Goal: Task Accomplishment & Management: Manage account settings

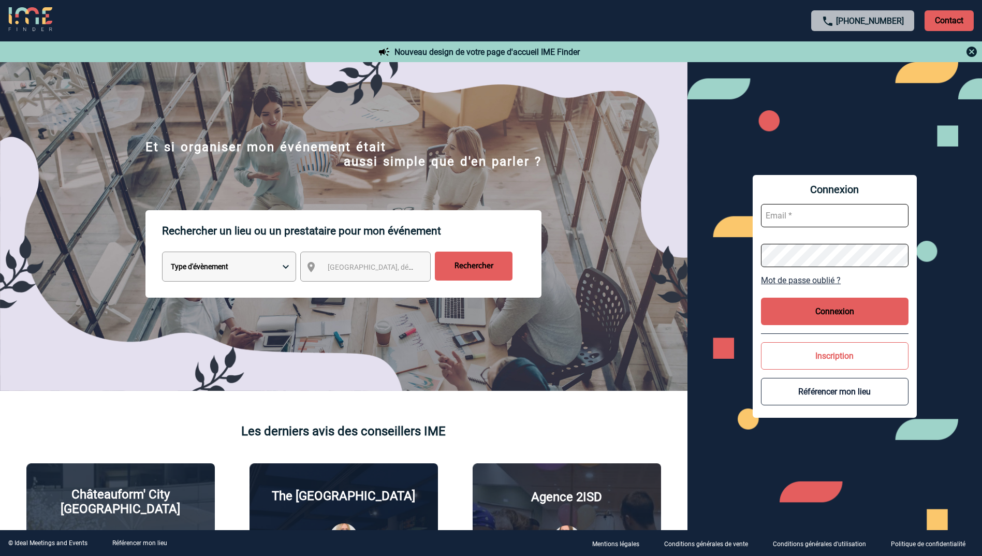
click at [803, 215] on input "text" at bounding box center [835, 215] width 148 height 23
type input "sylvie.valluet@novartis.com"
click at [795, 280] on link "Mot de passe oublié ?" at bounding box center [835, 280] width 148 height 10
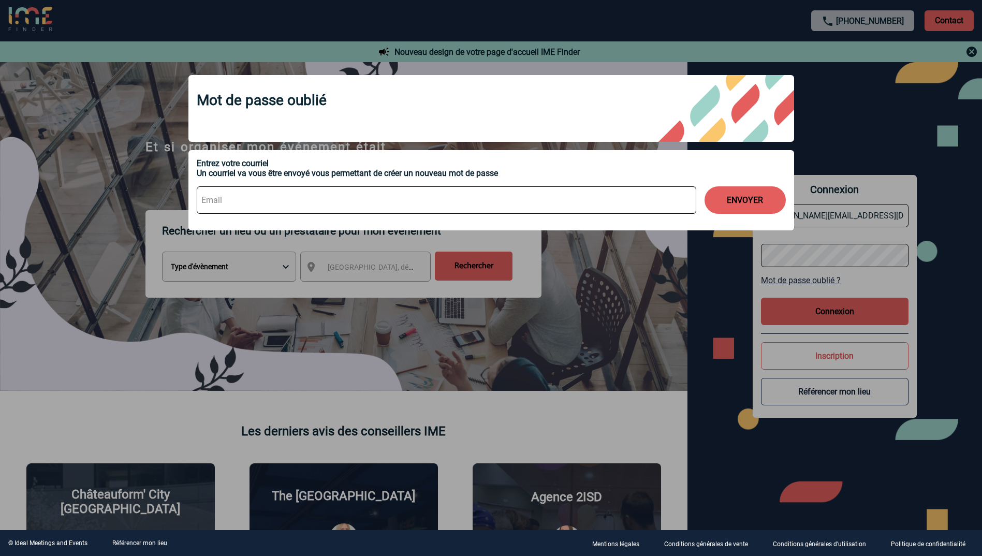
click at [610, 207] on input at bounding box center [447, 199] width 500 height 27
type input "sylvie.valluet@novartis.com"
click at [705, 186] on button "ENVOYER" at bounding box center [745, 199] width 81 height 27
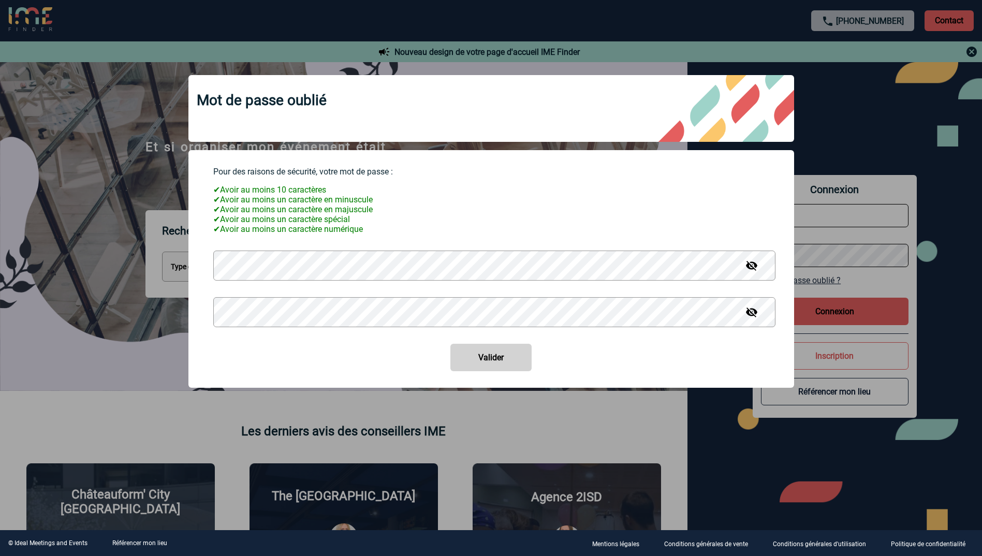
click at [451, 344] on button "Valider" at bounding box center [491, 357] width 81 height 27
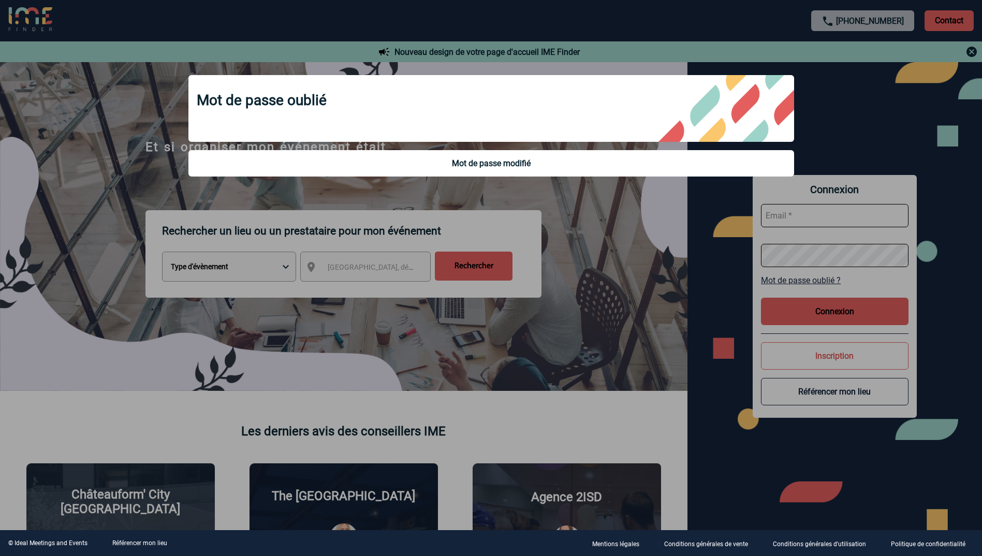
click at [842, 210] on div at bounding box center [491, 278] width 982 height 556
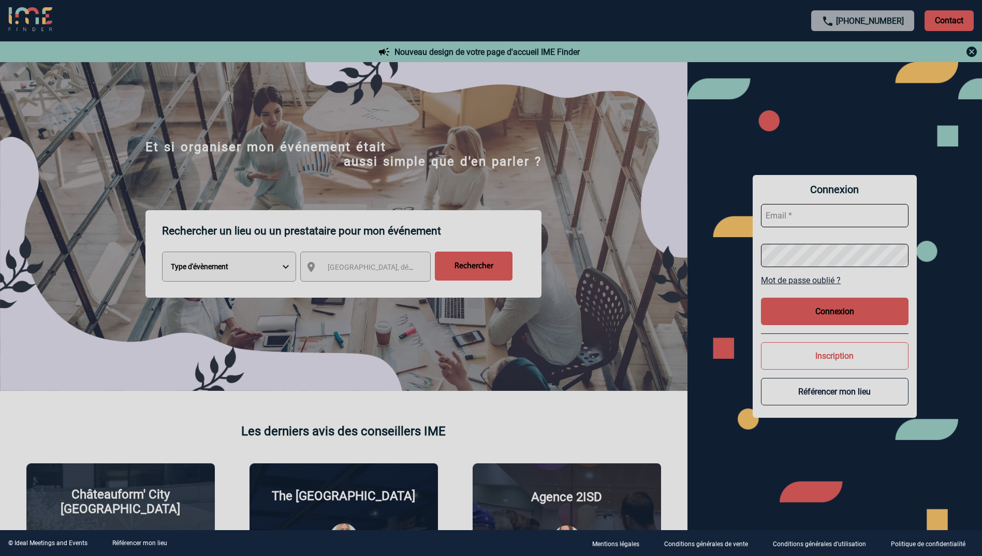
click at [817, 210] on input "text" at bounding box center [835, 215] width 148 height 23
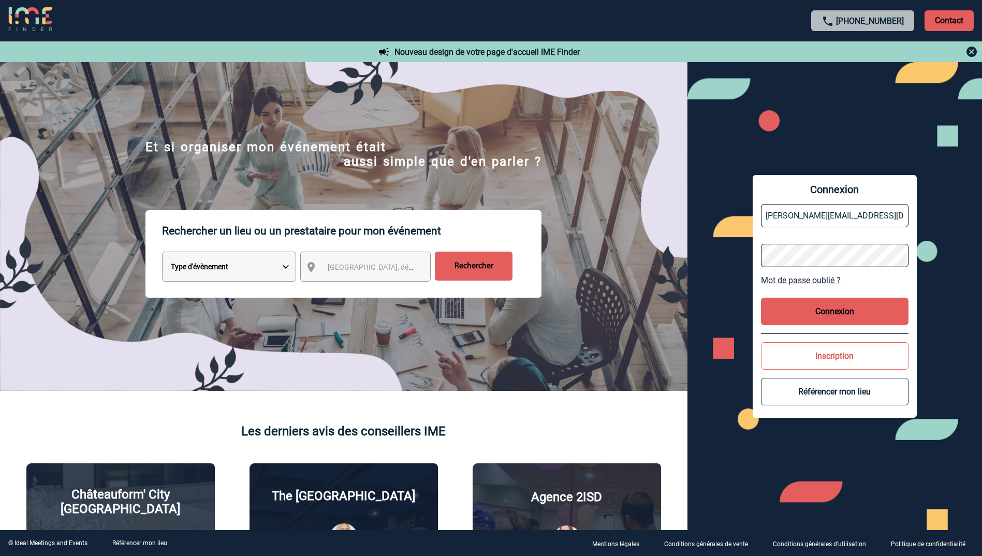
type input "sylvie.valluet@novartis.com"
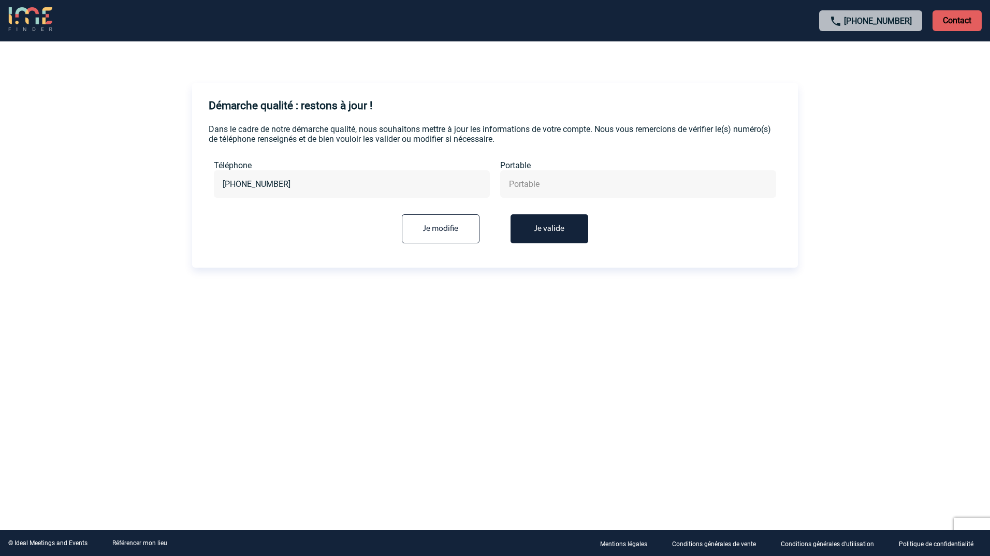
click at [453, 223] on input "Je modifie" at bounding box center [441, 228] width 78 height 29
drag, startPoint x: 294, startPoint y: 185, endPoint x: 238, endPoint y: 184, distance: 55.9
click at [238, 184] on input "+33155476068" at bounding box center [352, 184] width 264 height 15
paste input "88 94 40 62"
type input "+33188944062"
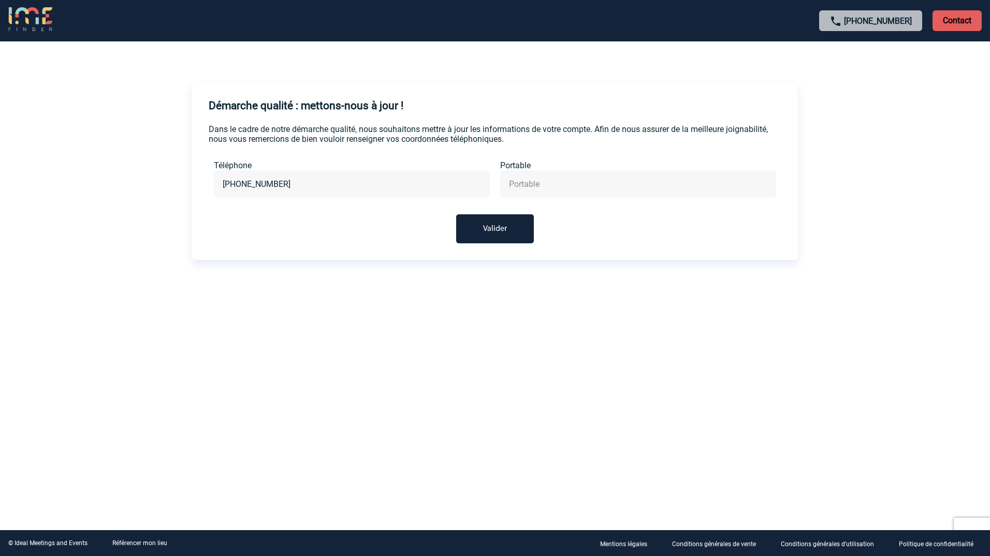
click at [501, 232] on button "Valider" at bounding box center [495, 228] width 78 height 29
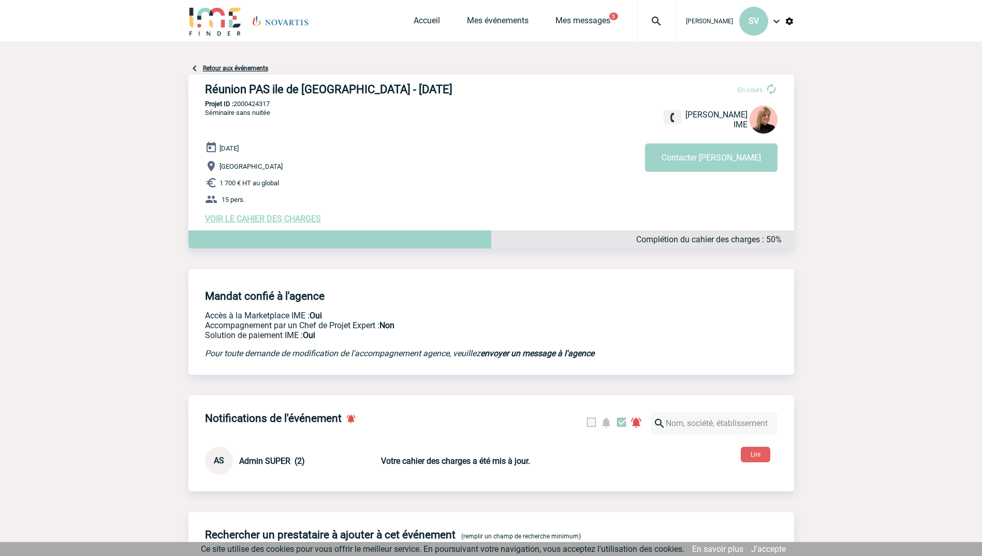
click at [287, 223] on span "VOIR LE CAHIER DES CHARGES" at bounding box center [263, 219] width 116 height 10
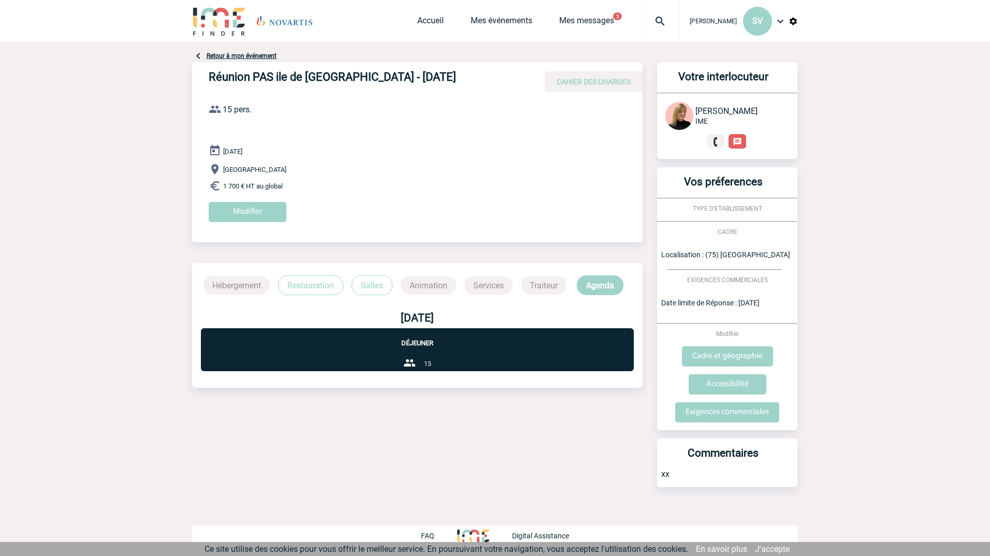
click at [331, 285] on p "Restauration" at bounding box center [310, 285] width 65 height 20
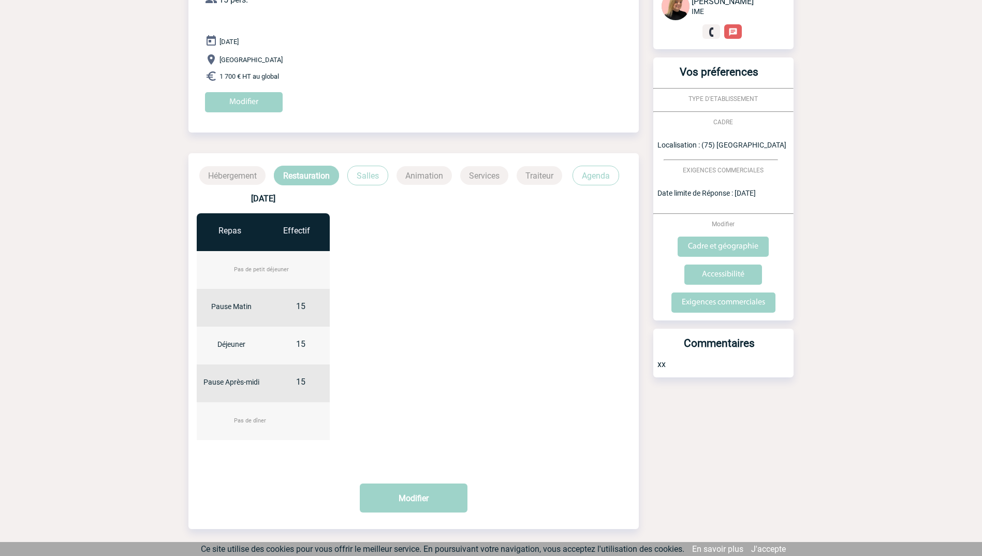
scroll to position [92, 0]
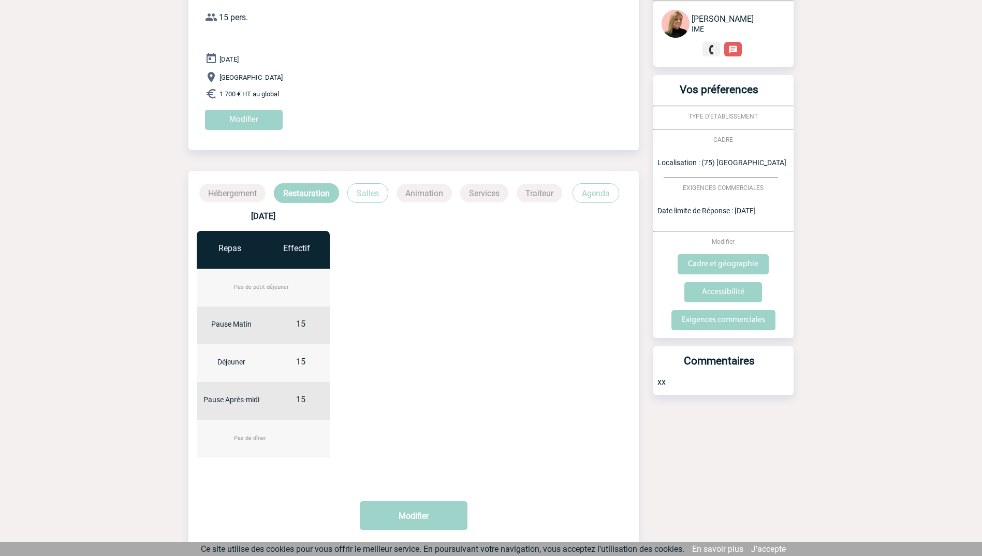
click at [376, 192] on p "Salles" at bounding box center [367, 193] width 41 height 20
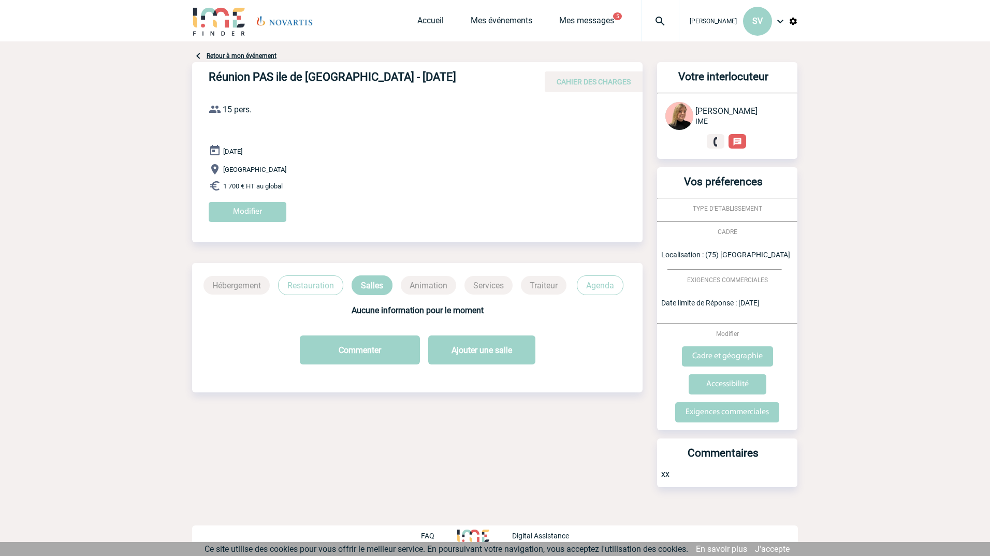
click at [598, 285] on p "Agenda" at bounding box center [600, 285] width 47 height 20
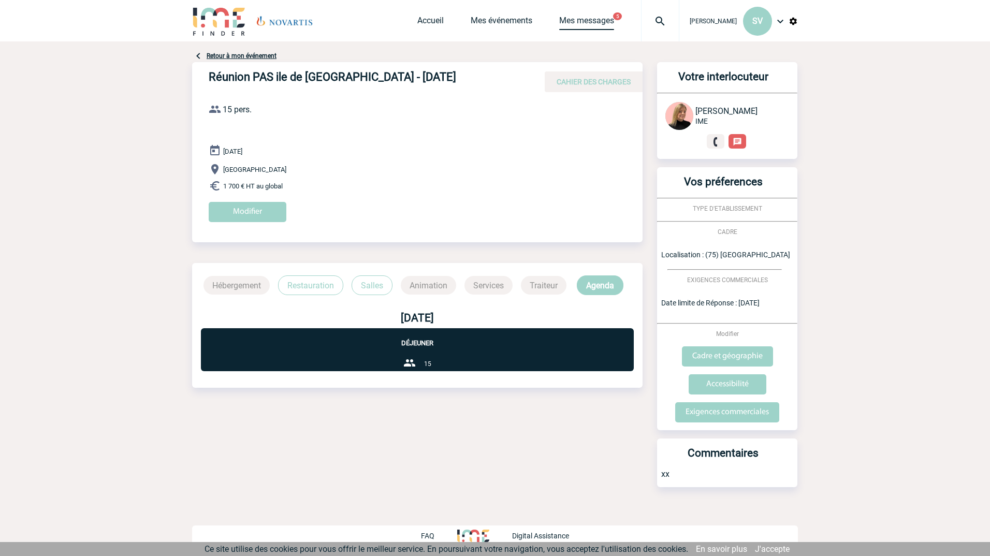
click at [614, 22] on link "Mes messages" at bounding box center [586, 23] width 55 height 14
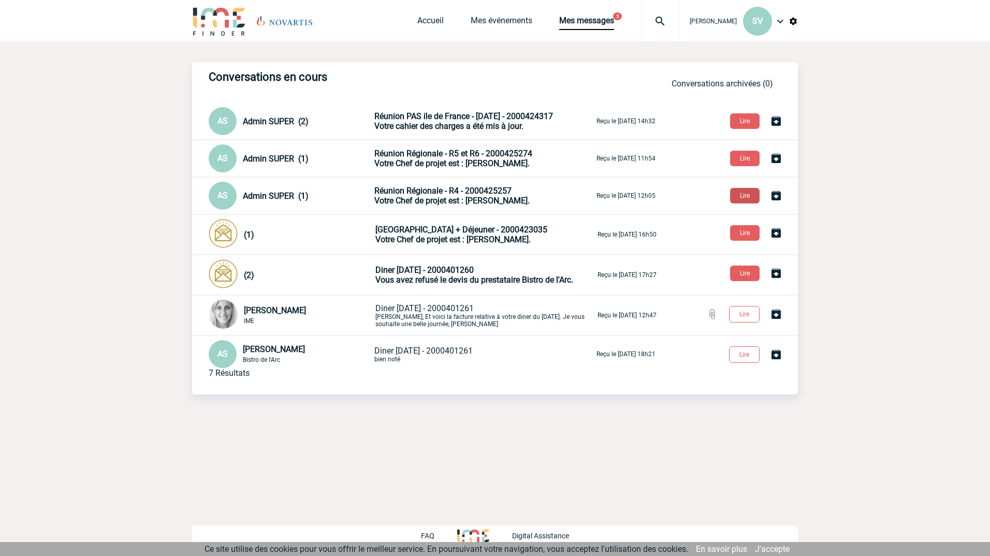
click at [747, 196] on button "Lire" at bounding box center [745, 196] width 30 height 16
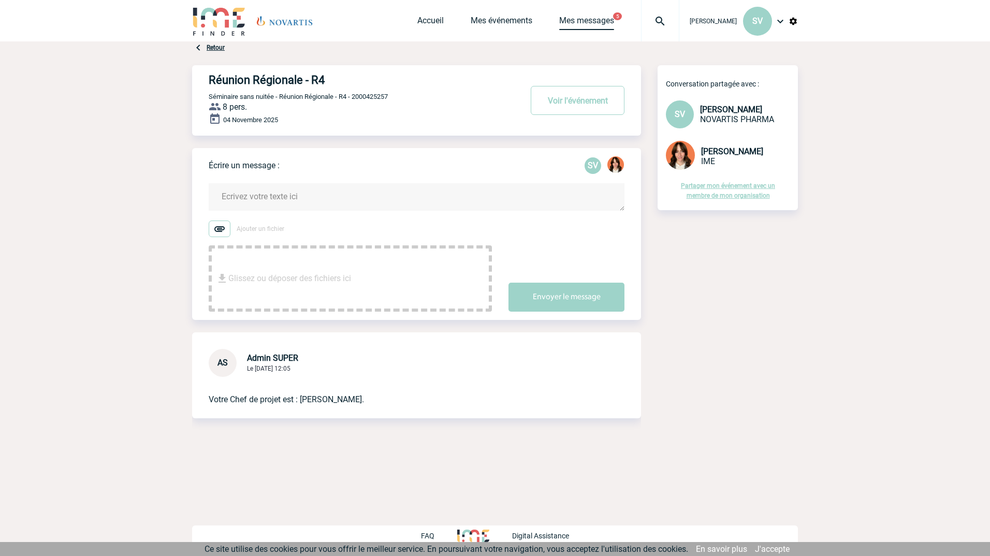
click at [606, 22] on link "Mes messages" at bounding box center [586, 23] width 55 height 14
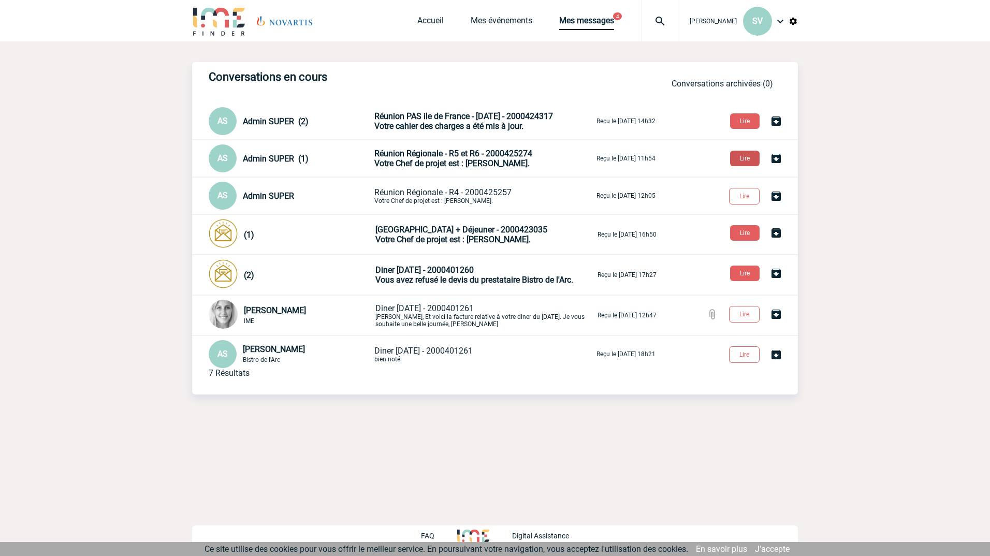
click at [744, 160] on button "Lire" at bounding box center [745, 159] width 30 height 16
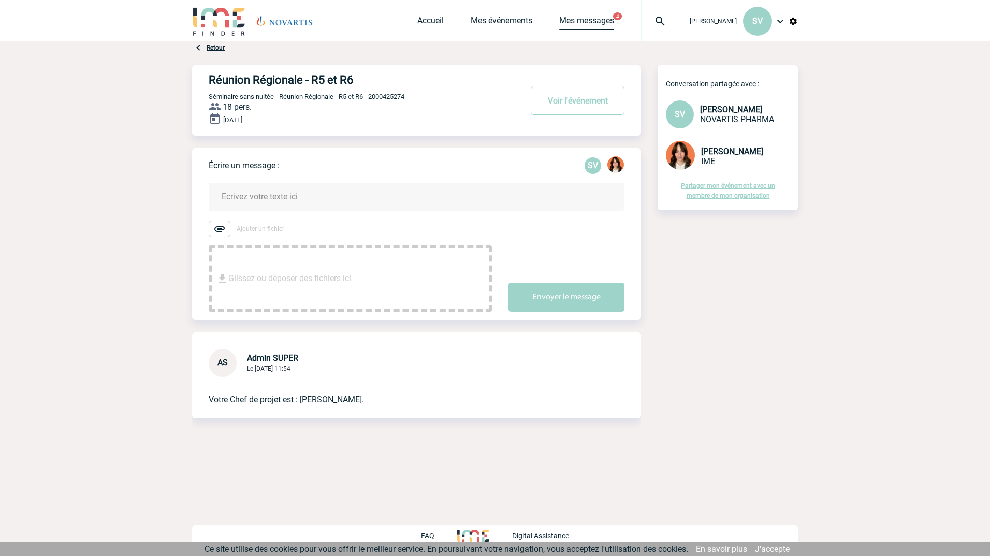
click at [605, 22] on link "Mes messages" at bounding box center [586, 23] width 55 height 14
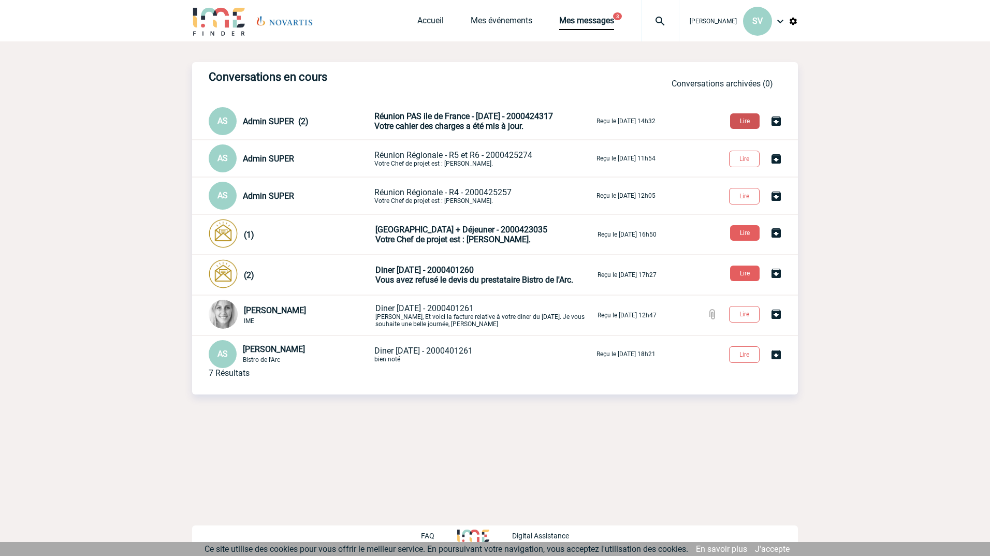
click at [743, 120] on button "Lire" at bounding box center [745, 121] width 30 height 16
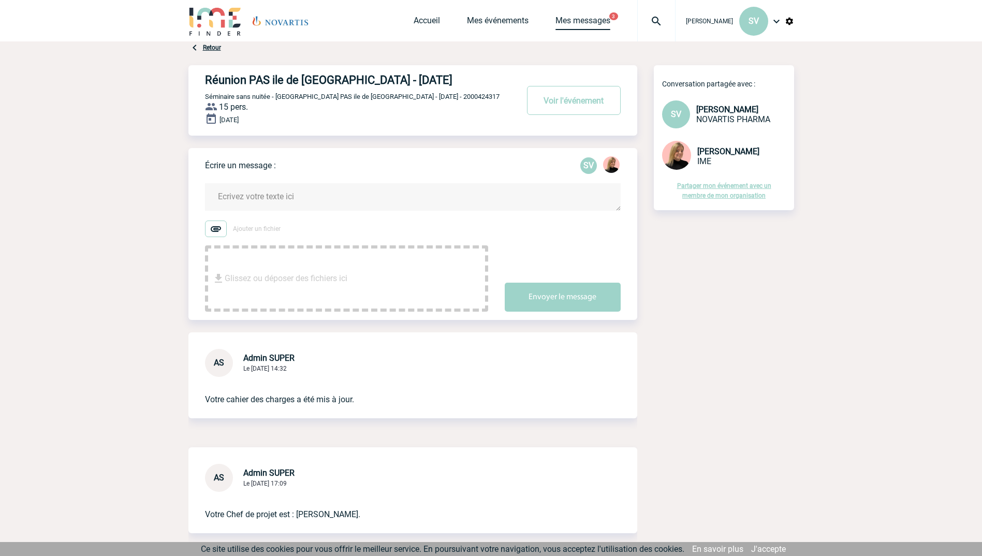
click at [607, 17] on link "Mes messages" at bounding box center [583, 23] width 55 height 14
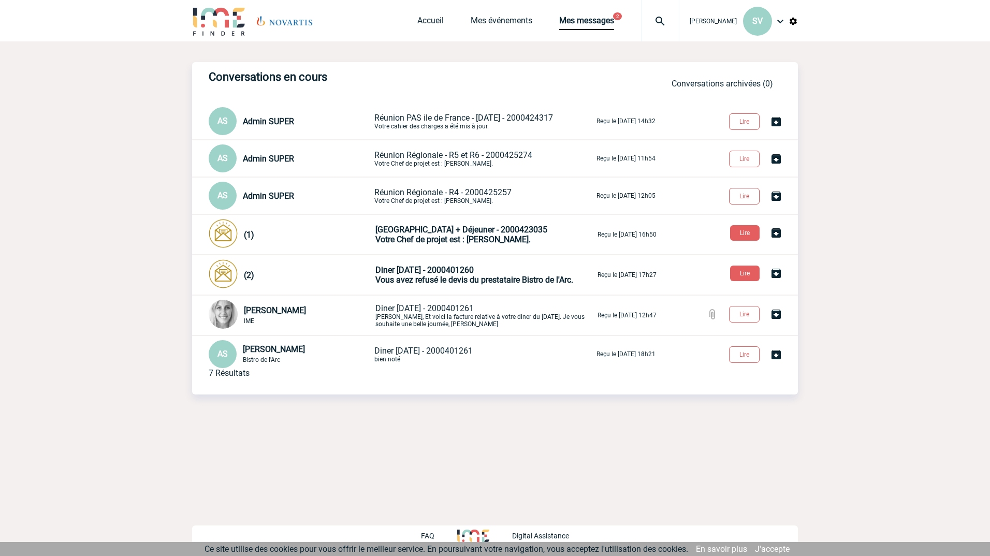
click at [749, 199] on button "Lire" at bounding box center [744, 196] width 31 height 17
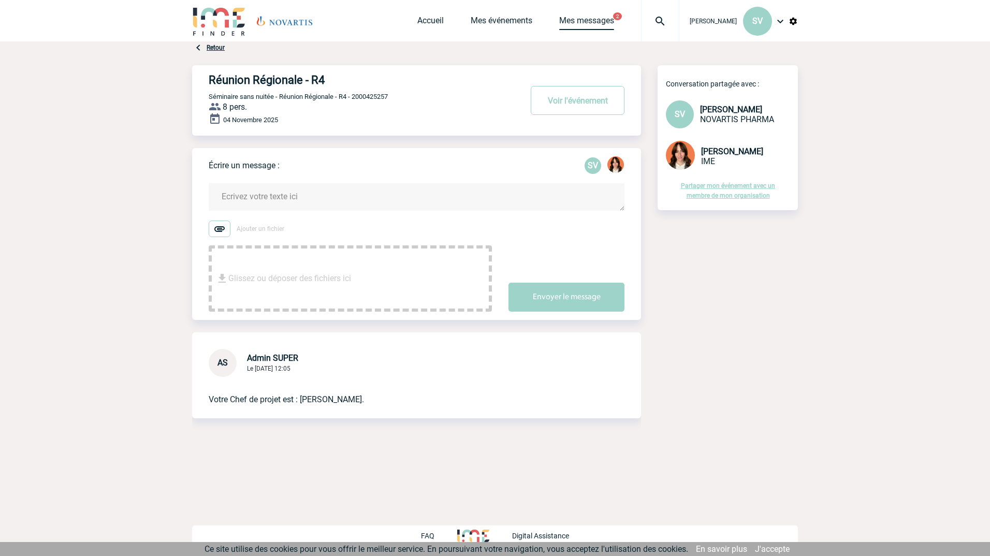
click at [614, 19] on link "Mes messages" at bounding box center [586, 23] width 55 height 14
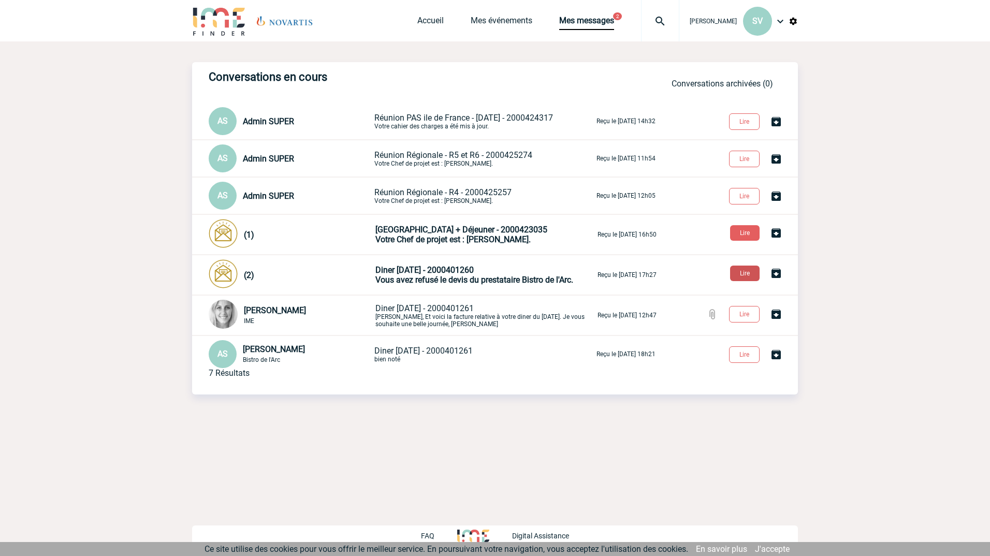
click at [741, 272] on button "Lire" at bounding box center [745, 274] width 30 height 16
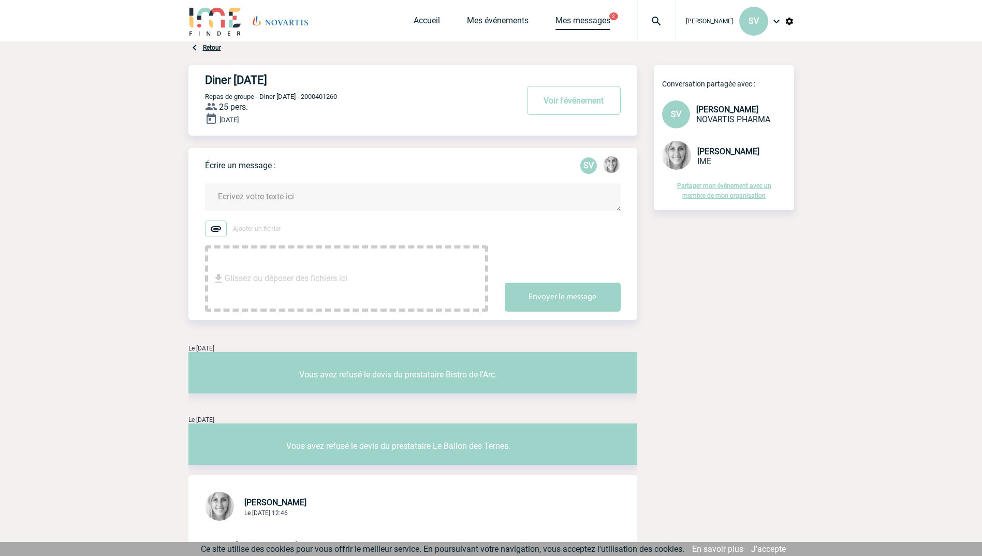
click at [602, 19] on link "Mes messages" at bounding box center [583, 23] width 55 height 14
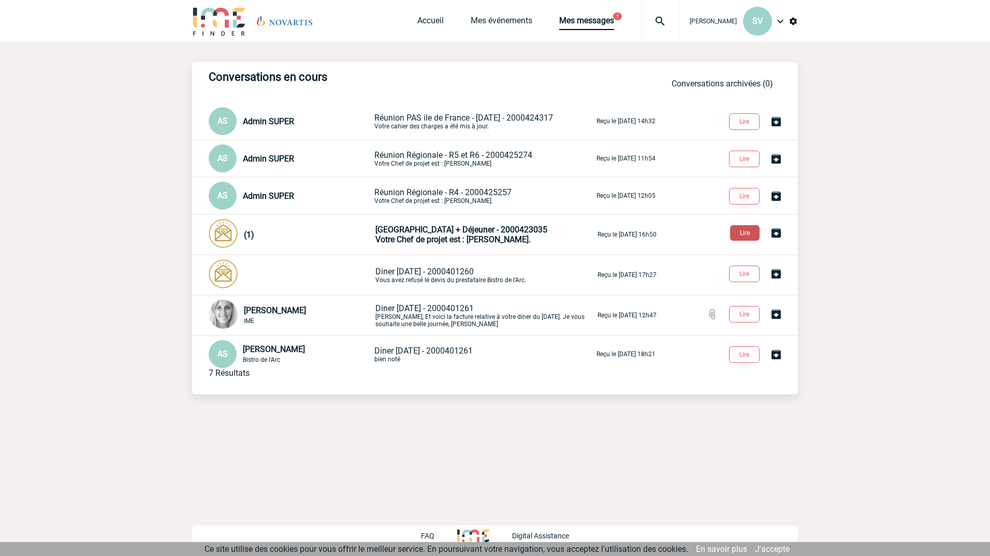
click at [746, 236] on button "Lire" at bounding box center [745, 233] width 30 height 16
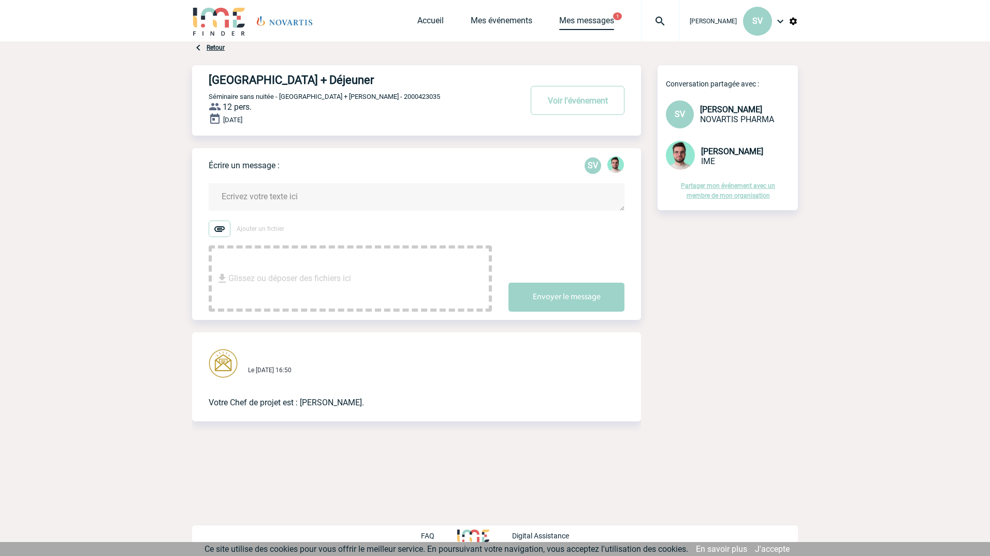
click at [605, 23] on link "Mes messages" at bounding box center [586, 23] width 55 height 14
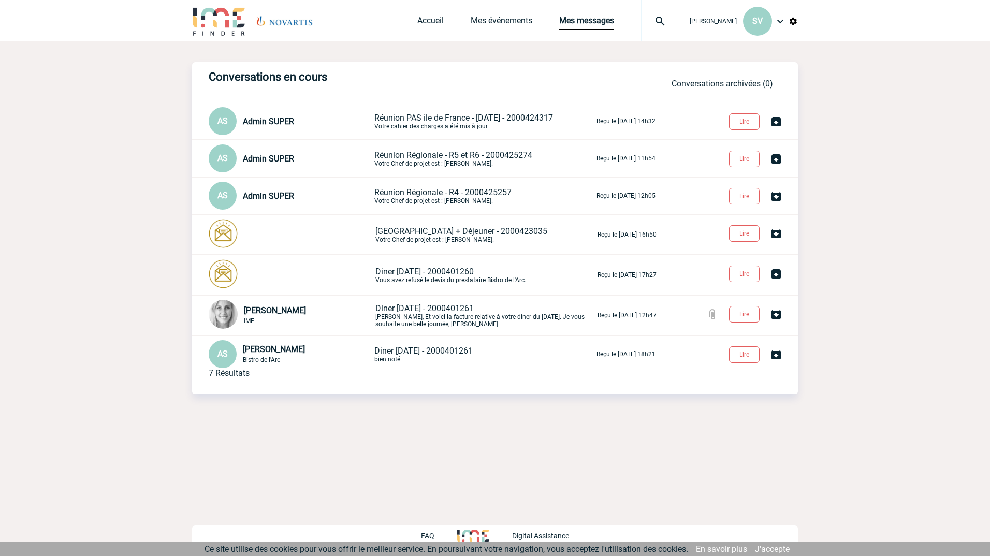
click at [781, 23] on img at bounding box center [780, 21] width 12 height 12
click at [713, 136] on li "Déconnexion" at bounding box center [738, 134] width 119 height 21
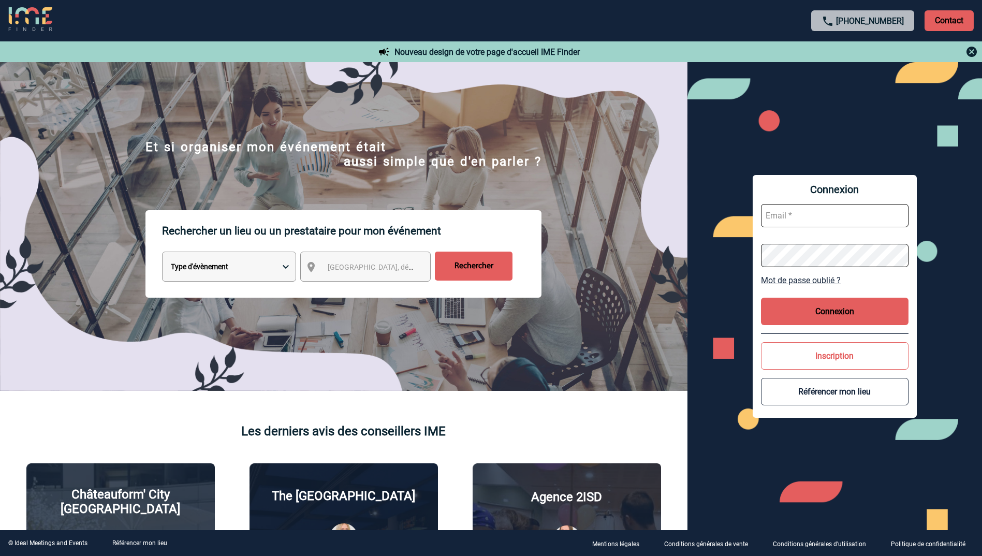
click at [819, 217] on input "text" at bounding box center [835, 215] width 148 height 23
type input "sylvie.valluet@novartis.com"
click at [860, 316] on button "Connexion" at bounding box center [835, 311] width 148 height 27
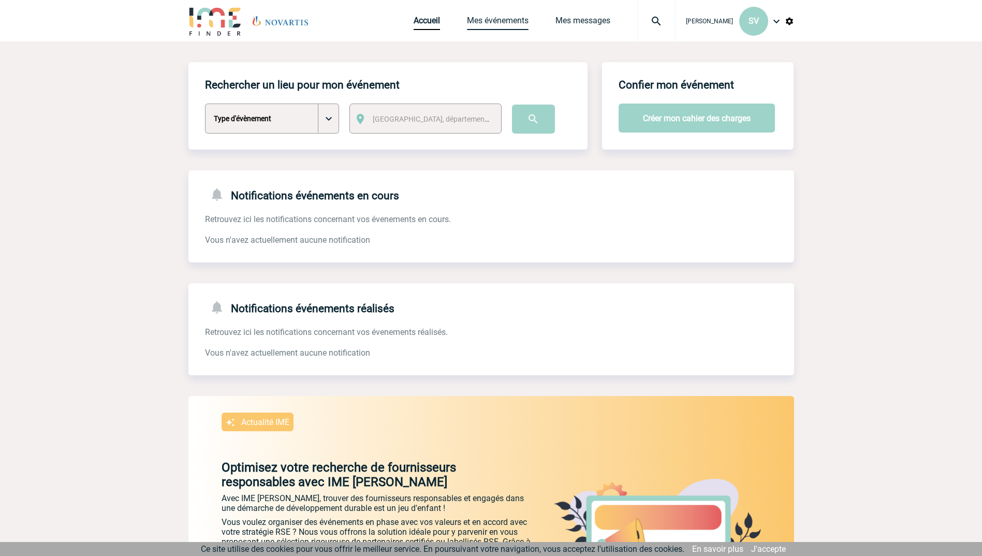
click at [502, 22] on link "Mes événements" at bounding box center [498, 23] width 62 height 14
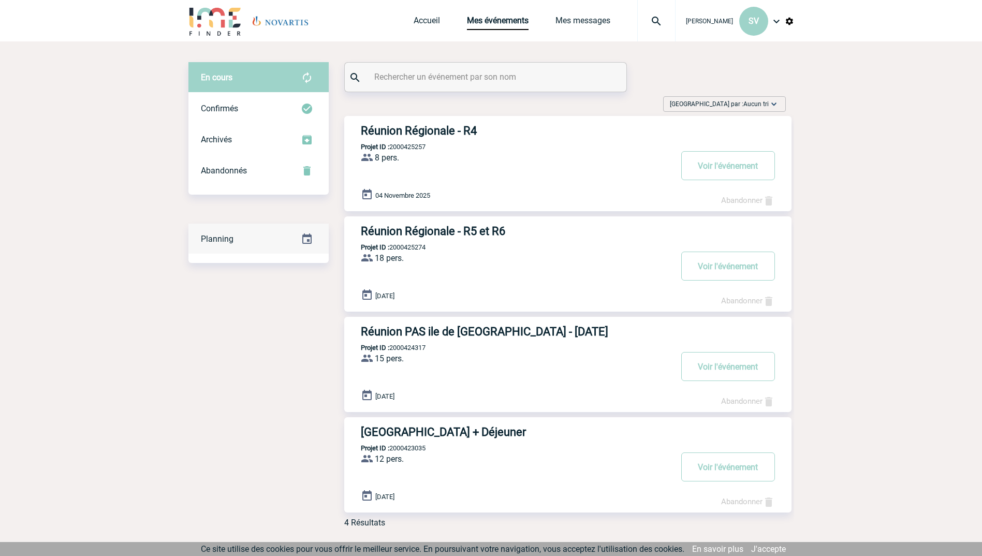
click at [309, 239] on img at bounding box center [307, 239] width 12 height 12
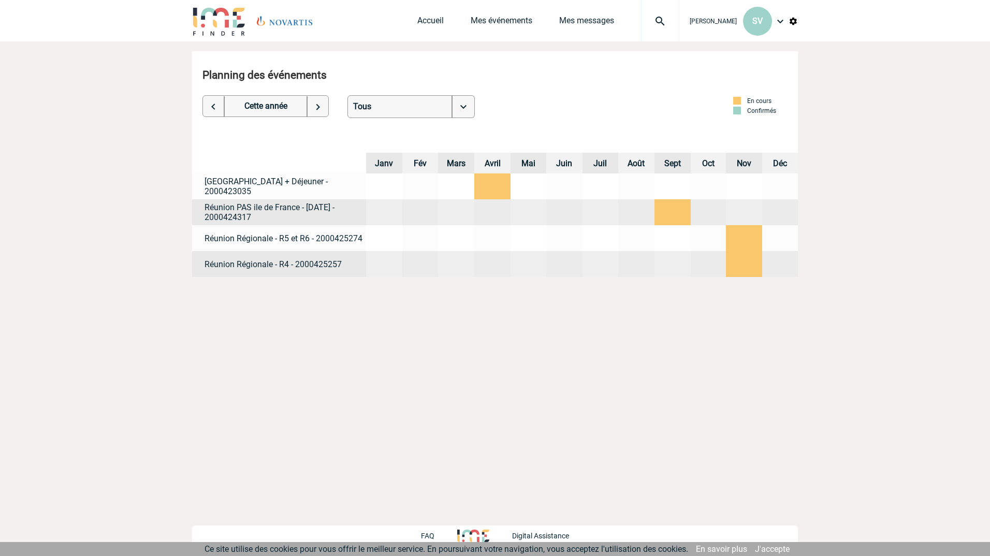
click at [782, 22] on img at bounding box center [780, 21] width 12 height 12
click at [716, 134] on li "Déconnexion" at bounding box center [738, 134] width 119 height 21
